Goal: Task Accomplishment & Management: Use online tool/utility

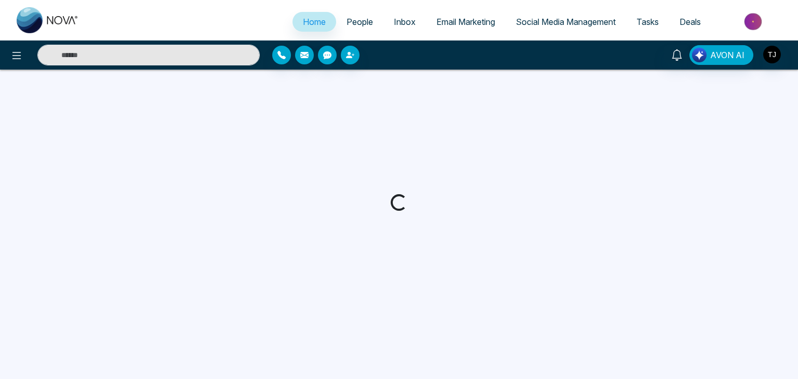
select select "*"
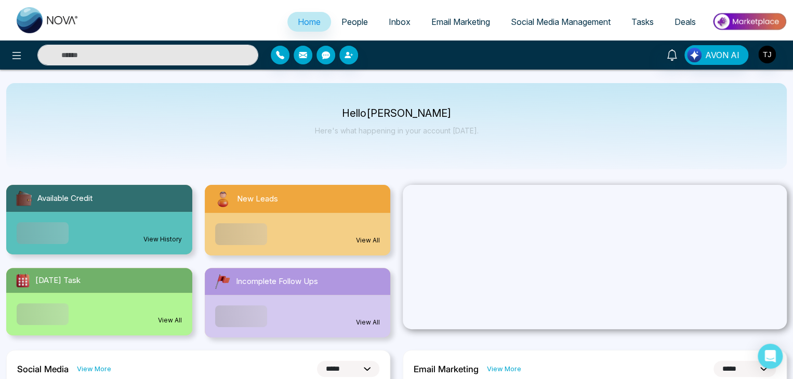
click at [572, 25] on span "Social Media Management" at bounding box center [561, 22] width 100 height 10
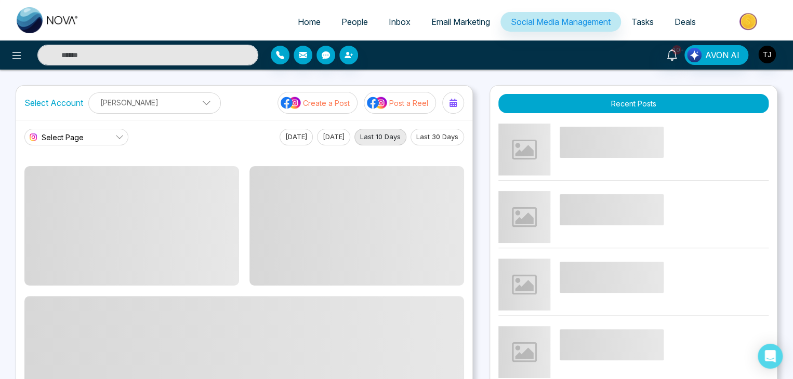
click at [197, 99] on p "[PERSON_NAME]" at bounding box center [154, 102] width 119 height 17
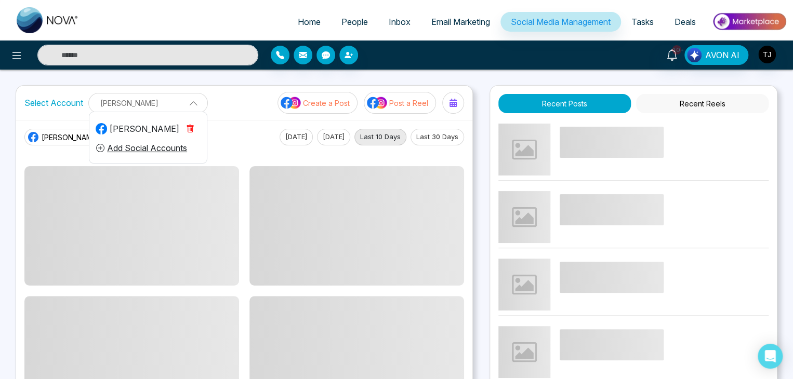
click at [197, 99] on p "[PERSON_NAME]" at bounding box center [148, 103] width 106 height 17
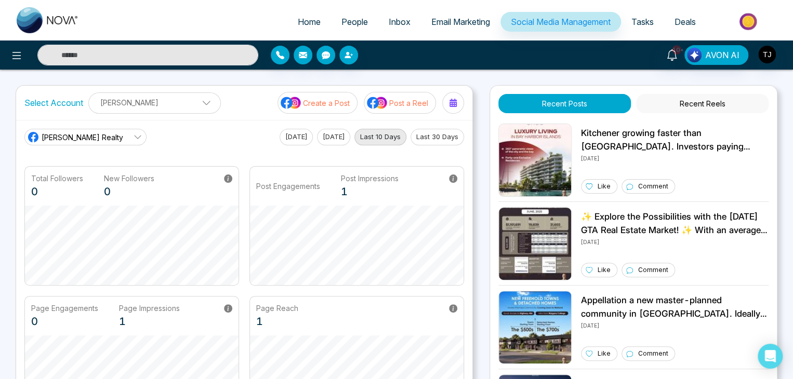
click at [133, 136] on icon at bounding box center [137, 137] width 8 height 8
click at [163, 138] on div "[PERSON_NAME] Realty [PERSON_NAME] Realty [PERSON_NAME] Real Estate CRM nova.cr…" at bounding box center [243, 137] width 439 height 17
click at [132, 138] on link "[PERSON_NAME] Realty" at bounding box center [85, 137] width 122 height 17
click at [172, 137] on div "[PERSON_NAME] Realty [PERSON_NAME] Realty [PERSON_NAME] Real Estate CRM nova.cr…" at bounding box center [243, 137] width 439 height 17
click at [444, 95] on div "Create a Post Post a Reel" at bounding box center [370, 103] width 186 height 22
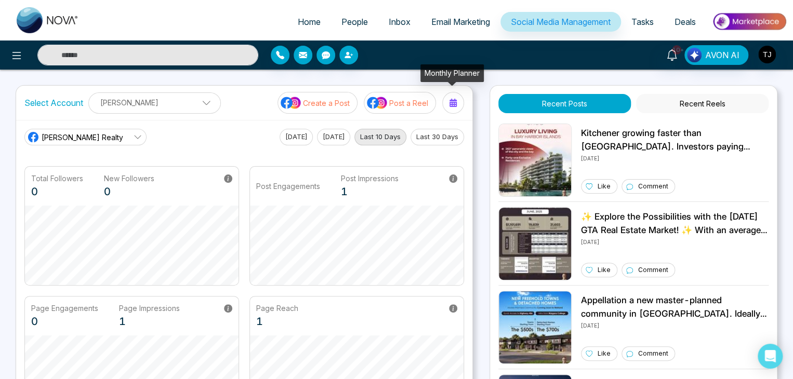
click at [451, 100] on icon at bounding box center [452, 103] width 7 height 8
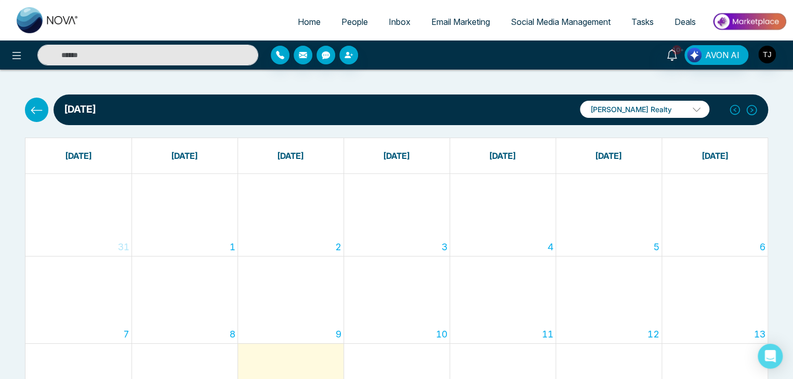
click at [44, 106] on button at bounding box center [36, 110] width 23 height 24
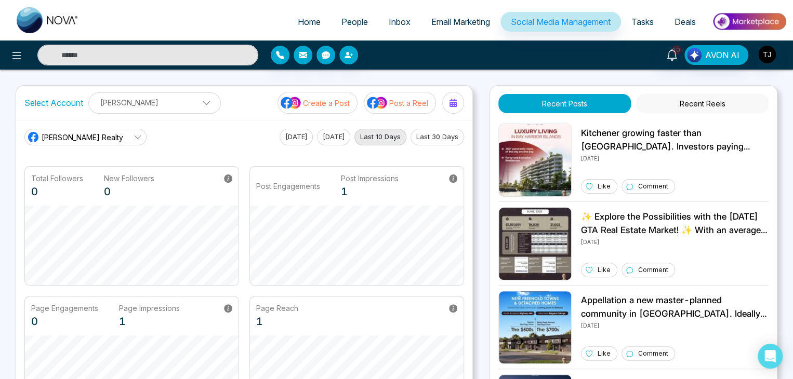
click at [493, 82] on div "Home People Inbox Email Marketing Social Media Management Tasks Deals 10+ AVON …" at bounding box center [396, 335] width 793 height 671
click at [411, 329] on div "Page Reach 1" at bounding box center [356, 316] width 213 height 39
click at [382, 302] on div "Page Reach 1" at bounding box center [356, 316] width 213 height 39
click at [437, 159] on main "[PERSON_NAME] Realty [DATE] [DATE] Last 10 Days Last 30 Days Total Followers 0 …" at bounding box center [243, 272] width 439 height 287
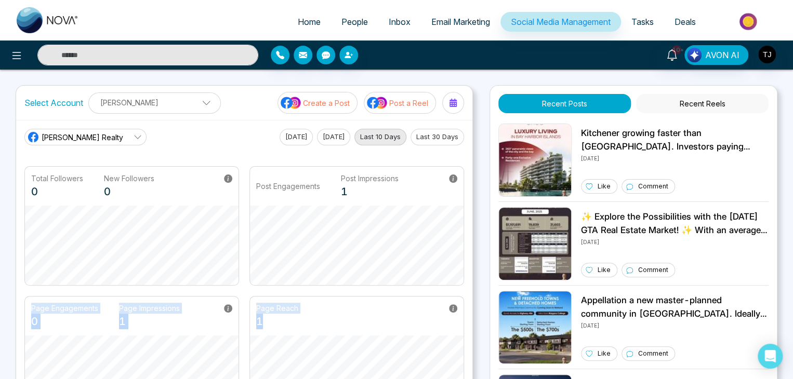
drag, startPoint x: 478, startPoint y: 329, endPoint x: 465, endPoint y: 252, distance: 78.4
click at [465, 252] on div "Select Account [PERSON_NAME] [PERSON_NAME] Add Social Accounts Create a Post Po…" at bounding box center [396, 272] width 761 height 374
